Goal: Task Accomplishment & Management: Use online tool/utility

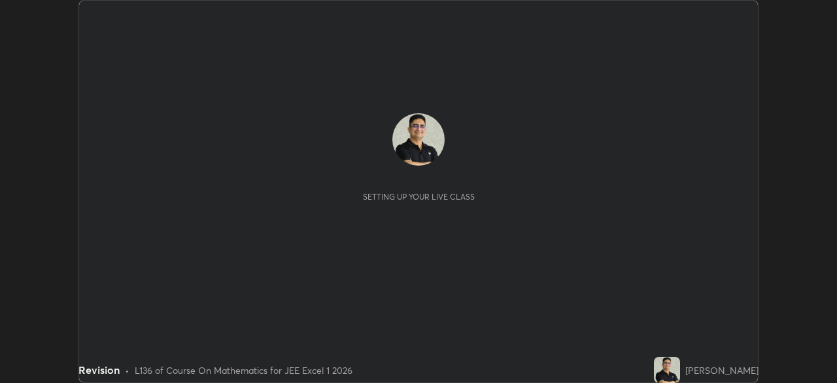
scroll to position [383, 837]
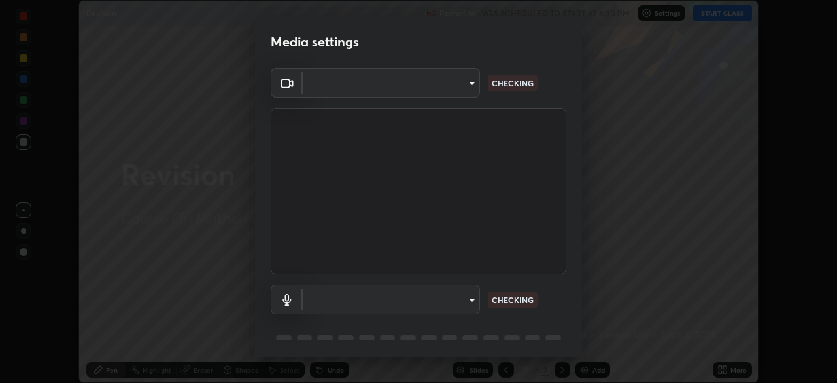
type input "1e49b53be58bf3658c32ba4c8e2538d2601885ca91182b01ba969948c87b8f29"
click at [472, 298] on body "Erase all Revision Recording WAS SCHEDULED TO START AT 6:30 PM Settings START C…" at bounding box center [418, 191] width 837 height 383
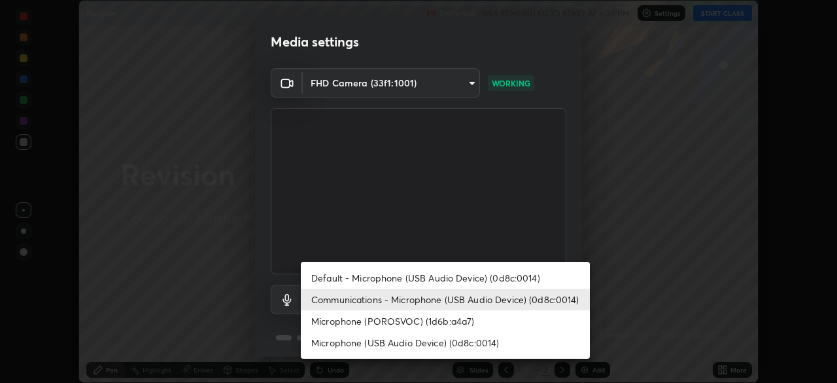
click at [534, 329] on li "Microphone (POROSVOC) (1d6b:a4a7)" at bounding box center [445, 321] width 289 height 22
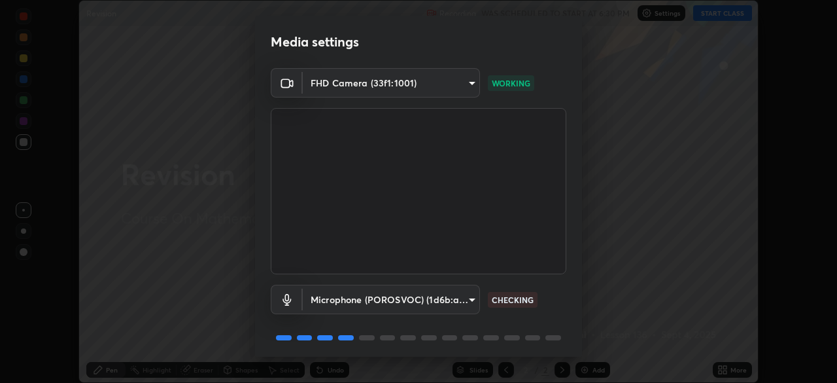
click at [467, 300] on body "Erase all Revision Recording WAS SCHEDULED TO START AT 6:30 PM Settings START C…" at bounding box center [418, 191] width 837 height 383
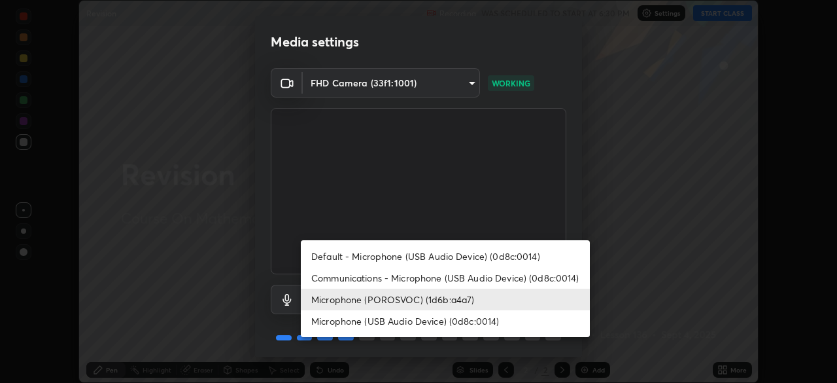
click at [562, 275] on li "Communications - Microphone (USB Audio Device) (0d8c:0014)" at bounding box center [445, 278] width 289 height 22
type input "communications"
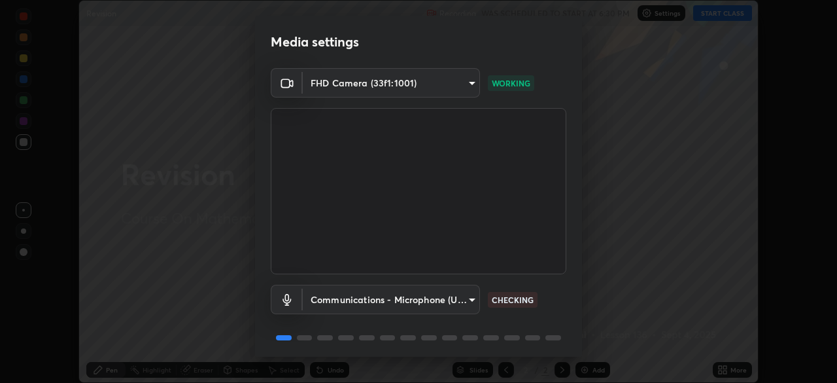
scroll to position [46, 0]
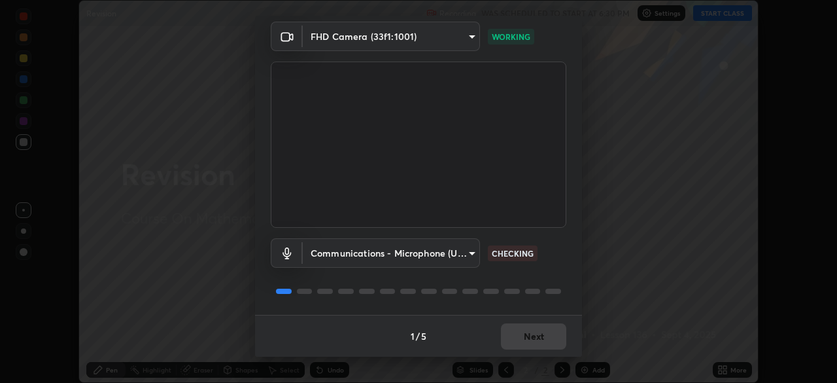
click at [546, 286] on div at bounding box center [419, 291] width 296 height 16
click at [548, 283] on div at bounding box center [419, 291] width 296 height 16
click at [551, 276] on div "Communications - Microphone (USB Audio Device) (0d8c:0014) communications CHECK…" at bounding box center [419, 271] width 296 height 87
click at [543, 283] on div "Communications - Microphone (USB Audio Device) (0d8c:0014) communications CHECK…" at bounding box center [419, 271] width 296 height 87
click at [545, 280] on div "Communications - Microphone (USB Audio Device) (0d8c:0014) communications CHECK…" at bounding box center [419, 271] width 296 height 87
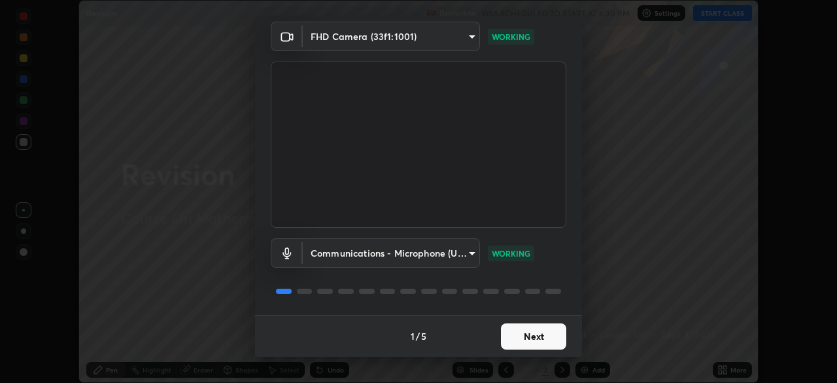
click at [531, 335] on button "Next" at bounding box center [533, 336] width 65 height 26
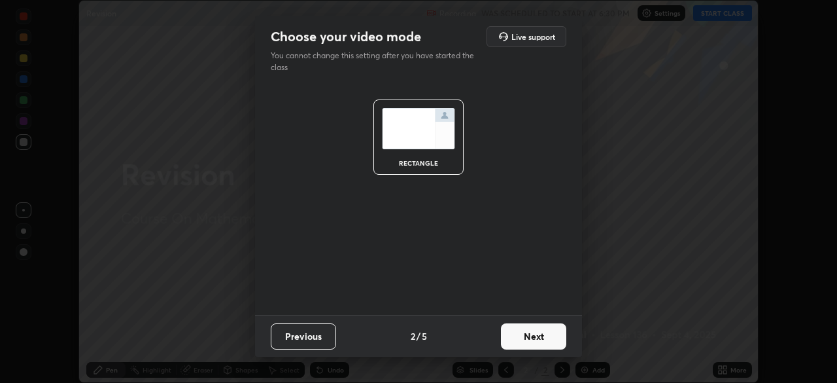
scroll to position [0, 0]
click at [534, 338] on button "Next" at bounding box center [533, 336] width 65 height 26
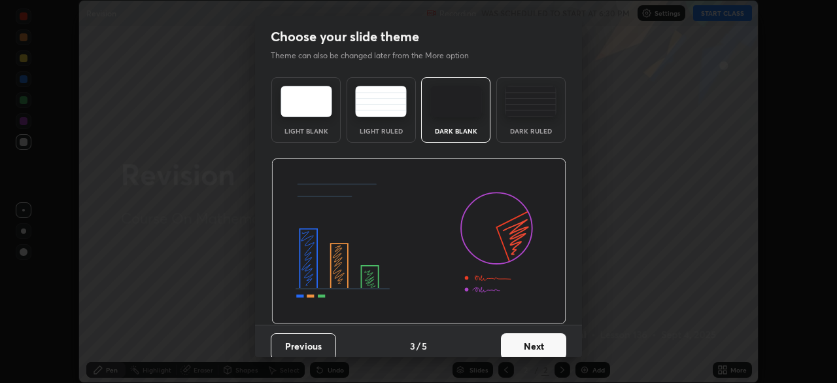
click at [540, 338] on button "Next" at bounding box center [533, 346] width 65 height 26
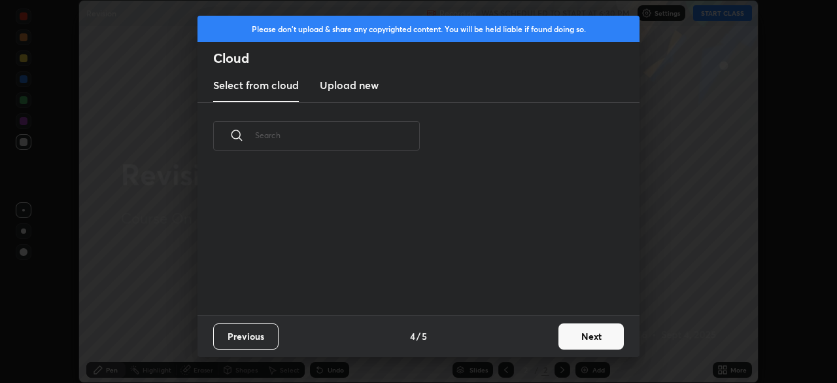
click at [581, 339] on button "Next" at bounding box center [591, 336] width 65 height 26
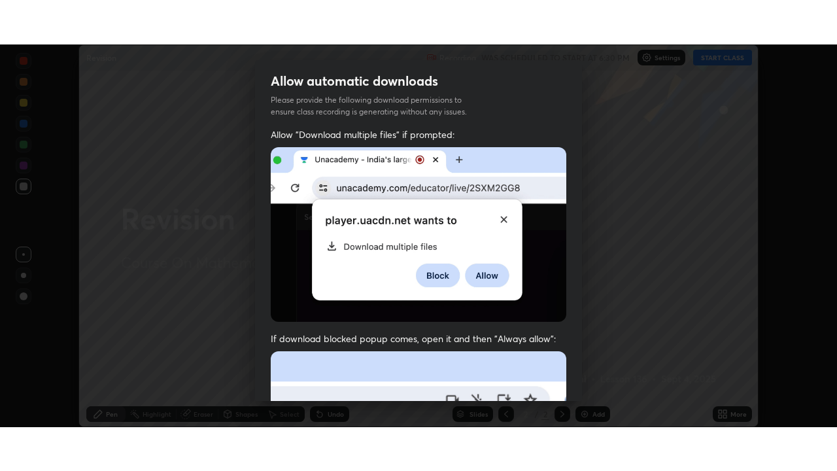
scroll to position [313, 0]
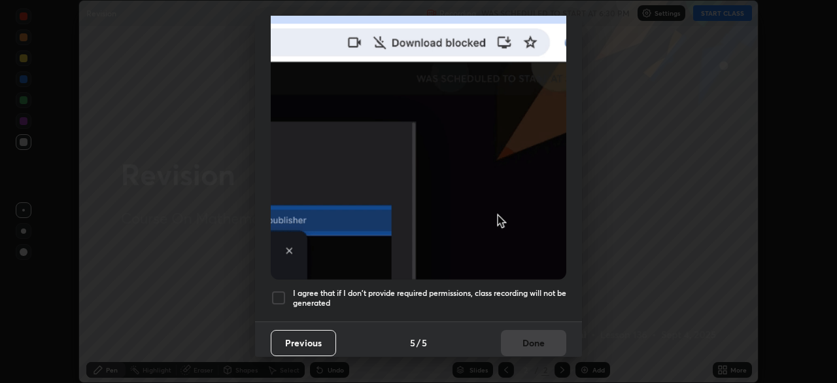
click at [280, 292] on div at bounding box center [279, 298] width 16 height 16
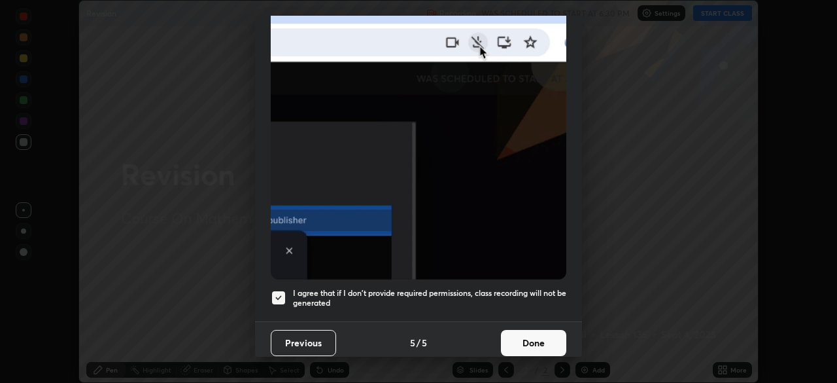
click at [523, 335] on button "Done" at bounding box center [533, 343] width 65 height 26
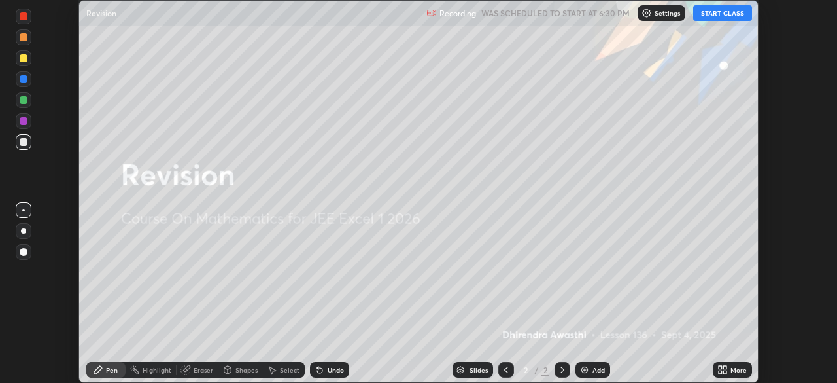
click at [719, 16] on button "START CLASS" at bounding box center [722, 13] width 59 height 16
click at [720, 367] on icon at bounding box center [720, 367] width 3 height 3
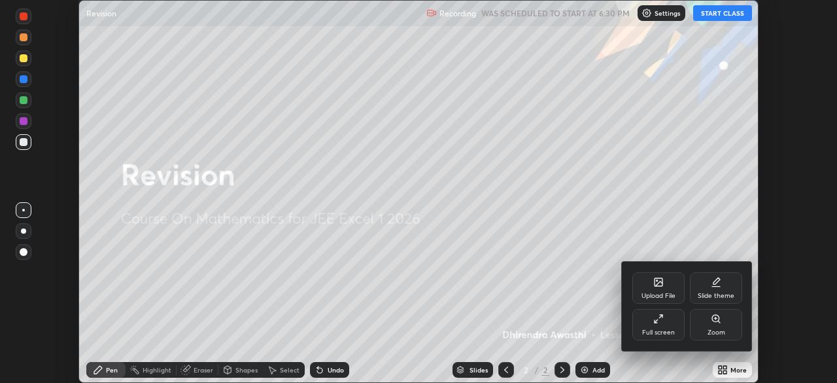
click at [670, 326] on div "Full screen" at bounding box center [658, 324] width 52 height 31
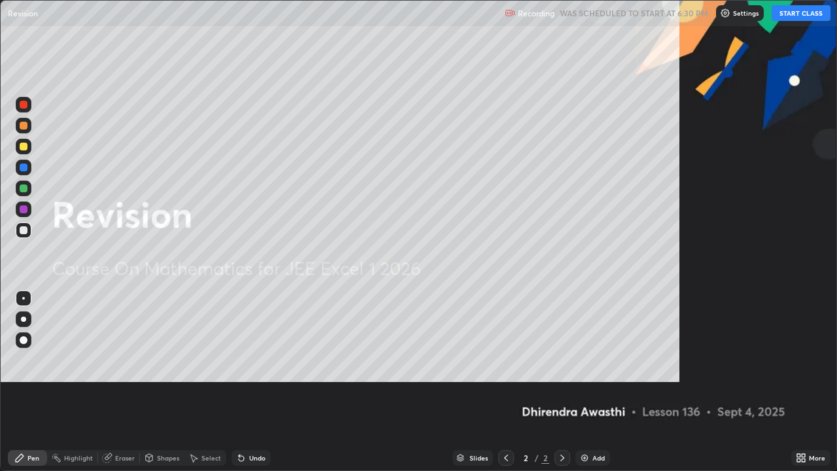
scroll to position [471, 837]
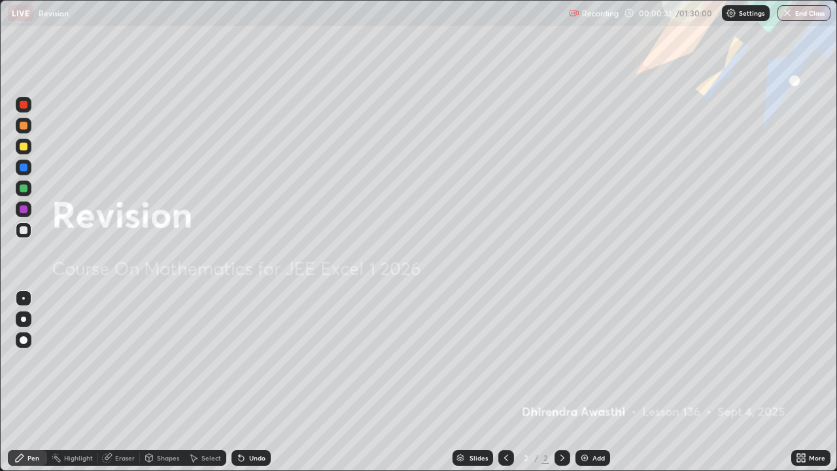
click at [584, 382] on img at bounding box center [584, 458] width 10 height 10
